Goal: Register for event/course

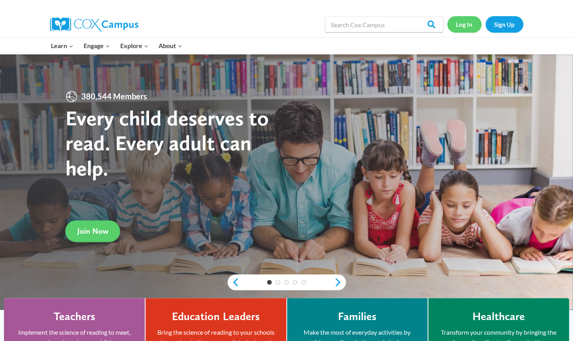
click at [465, 25] on link "Log In" at bounding box center [464, 24] width 34 height 16
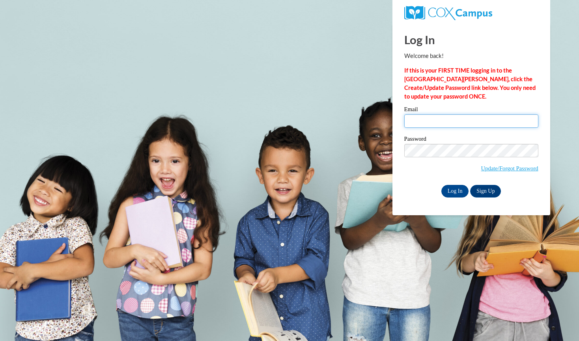
click at [442, 114] on input "Email" at bounding box center [471, 120] width 134 height 13
drag, startPoint x: 442, startPoint y: 114, endPoint x: 451, endPoint y: 126, distance: 15.2
click at [442, 114] on input "Email" at bounding box center [471, 120] width 134 height 13
type input "vandykealise@aasd.k12.wi.us"
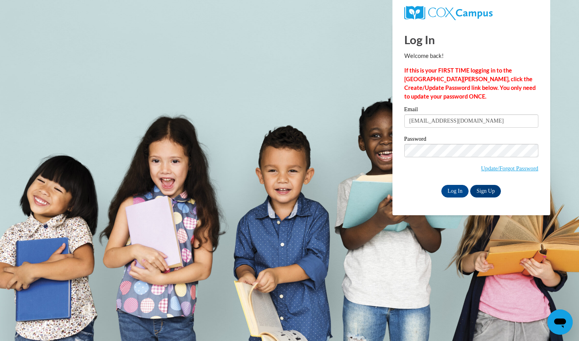
click at [421, 172] on span "Update/Forgot Password" at bounding box center [471, 160] width 134 height 33
click at [456, 190] on input "Log In" at bounding box center [455, 191] width 28 height 13
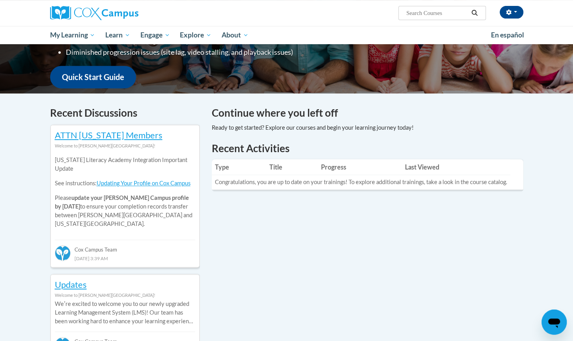
scroll to position [184, 0]
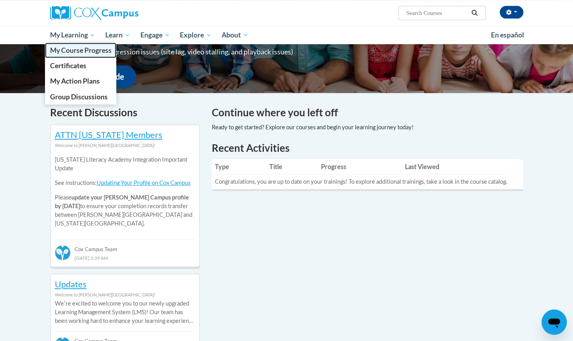
click at [87, 48] on span "My Course Progress" at bounding box center [81, 50] width 62 height 8
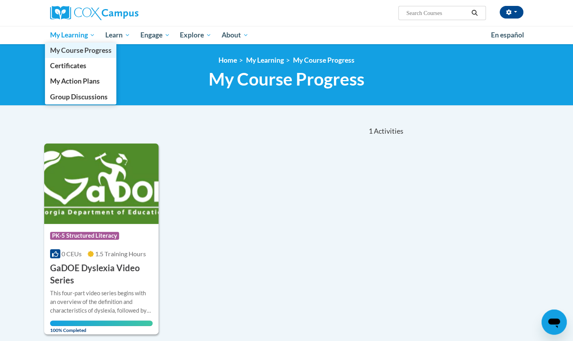
click at [75, 55] on link "My Course Progress" at bounding box center [81, 50] width 72 height 15
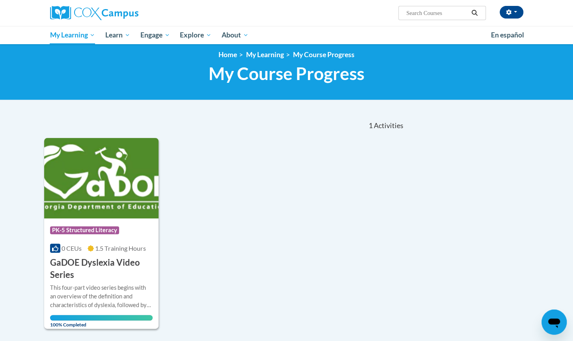
scroll to position [4, 0]
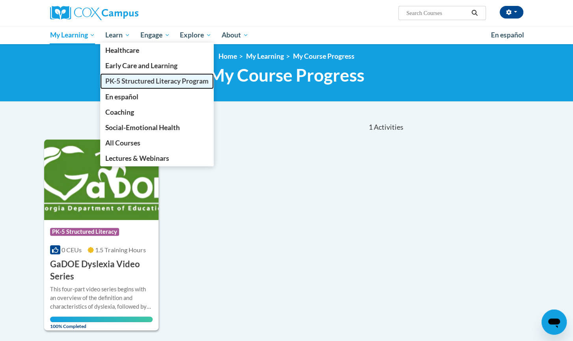
click at [125, 85] on link "PK-5 Structured Literacy Program" at bounding box center [157, 80] width 114 height 15
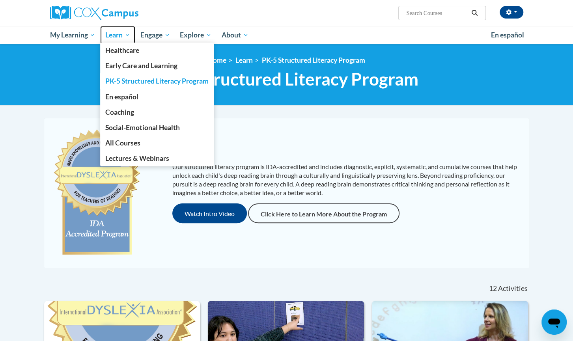
click at [121, 37] on span "Learn" at bounding box center [117, 34] width 25 height 9
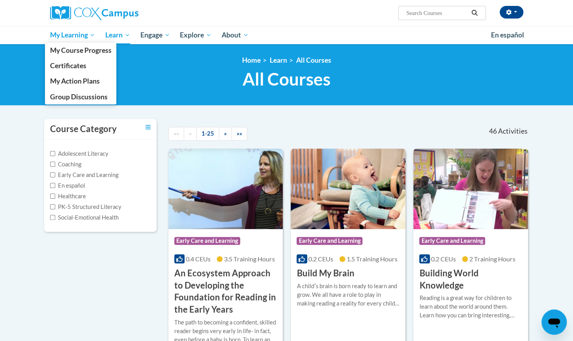
click at [77, 34] on span "My Learning" at bounding box center [72, 34] width 45 height 9
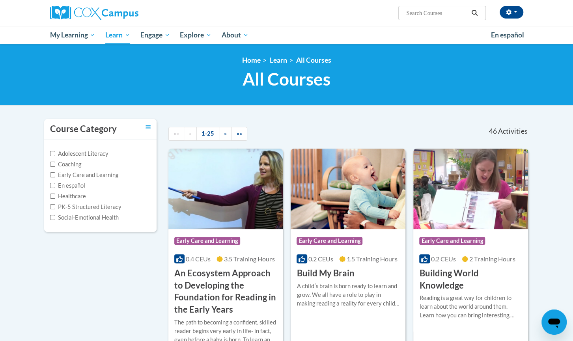
click at [419, 10] on input "Search..." at bounding box center [437, 12] width 63 height 9
type input "oral language"
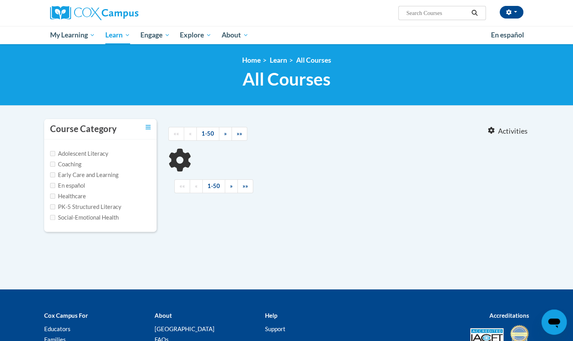
type input "oral language"
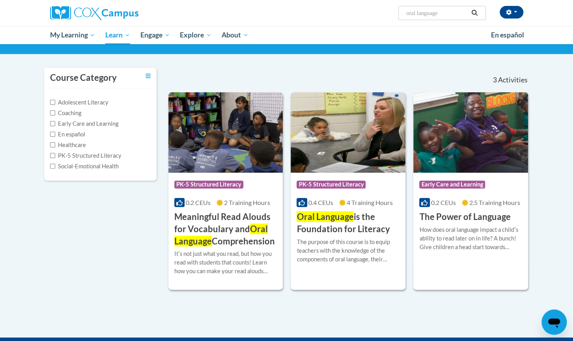
scroll to position [50, 0]
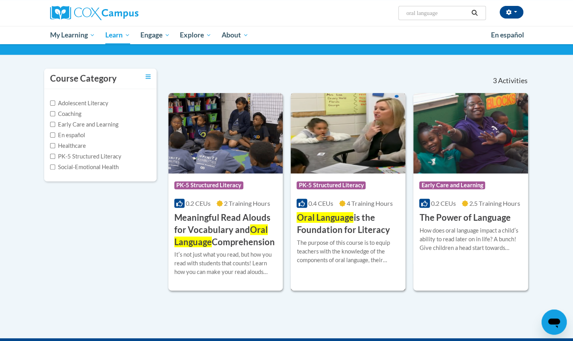
click at [359, 223] on h3 "Oral Language is the Foundation for Literacy" at bounding box center [348, 224] width 103 height 24
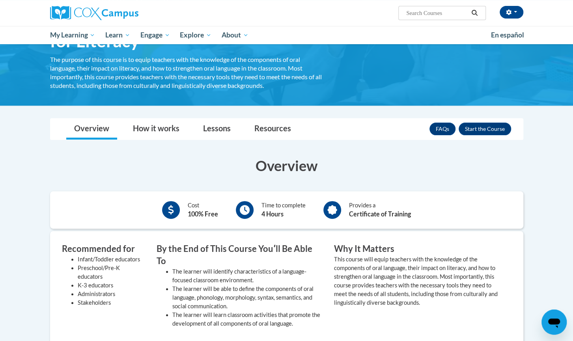
scroll to position [64, 0]
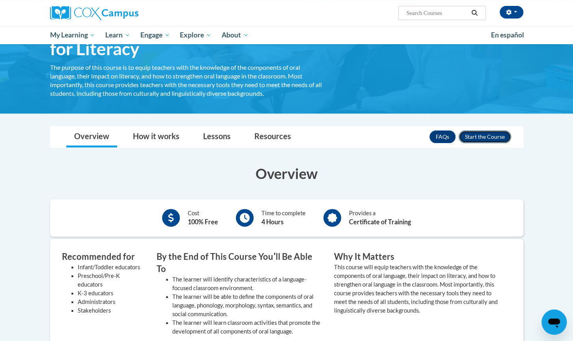
click at [477, 139] on button "Enroll" at bounding box center [485, 137] width 52 height 13
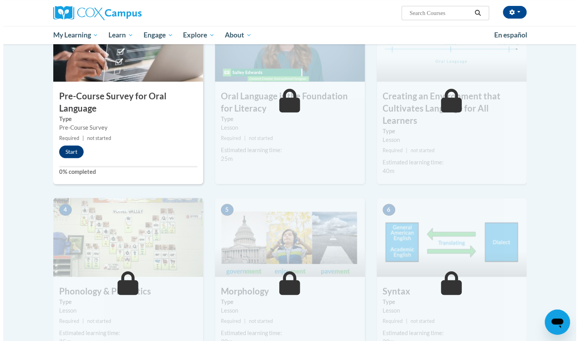
scroll to position [211, 0]
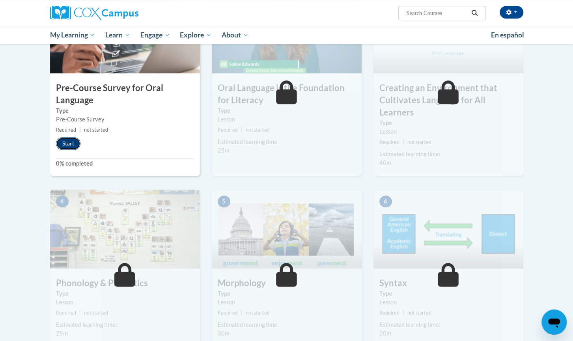
click at [64, 142] on button "Start" at bounding box center [68, 143] width 24 height 13
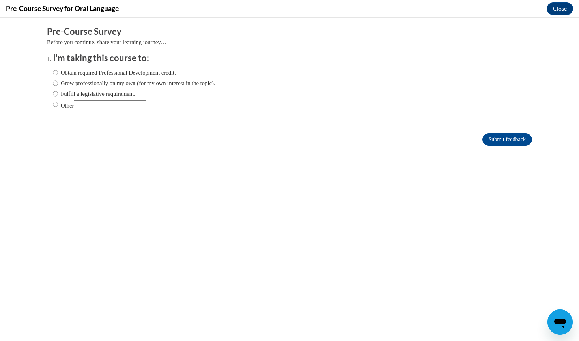
scroll to position [0, 0]
click at [98, 96] on label "Fulfill a legislative requirement." at bounding box center [94, 94] width 82 height 9
click at [58, 96] on input "Fulfill a legislative requirement." at bounding box center [55, 94] width 5 height 9
radio input "true"
click at [487, 140] on input "Submit feedback" at bounding box center [507, 139] width 50 height 13
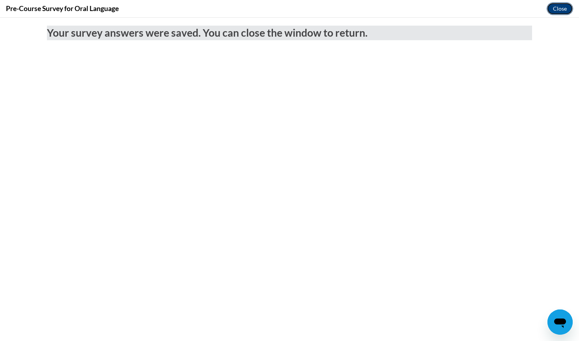
click at [557, 9] on button "Close" at bounding box center [560, 8] width 26 height 13
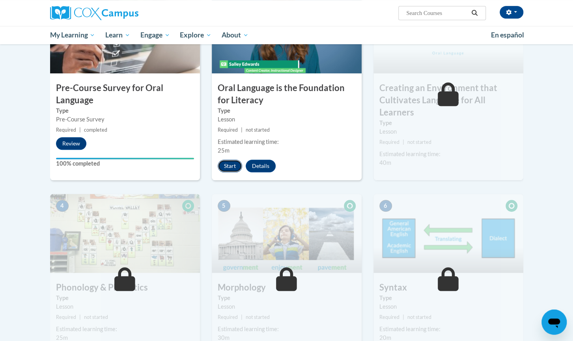
click at [225, 168] on button "Start" at bounding box center [230, 166] width 24 height 13
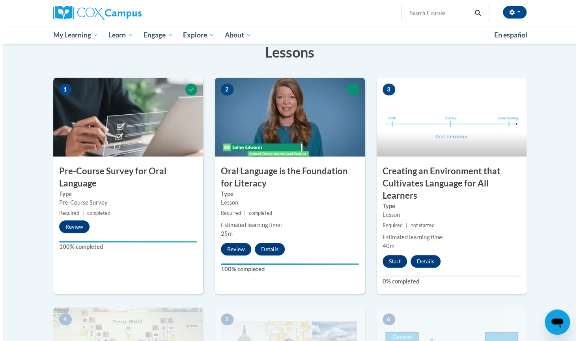
scroll to position [109, 0]
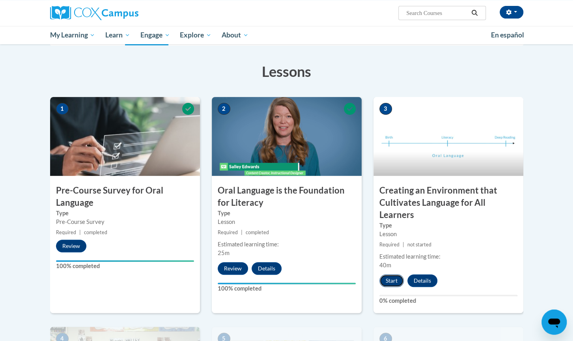
click at [388, 280] on button "Start" at bounding box center [391, 281] width 24 height 13
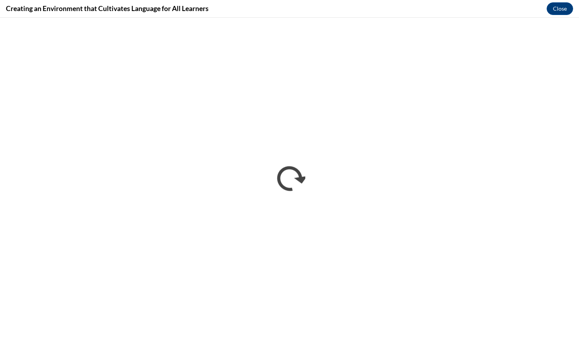
scroll to position [0, 0]
